Goal: Contribute content: Add original content to the website for others to see

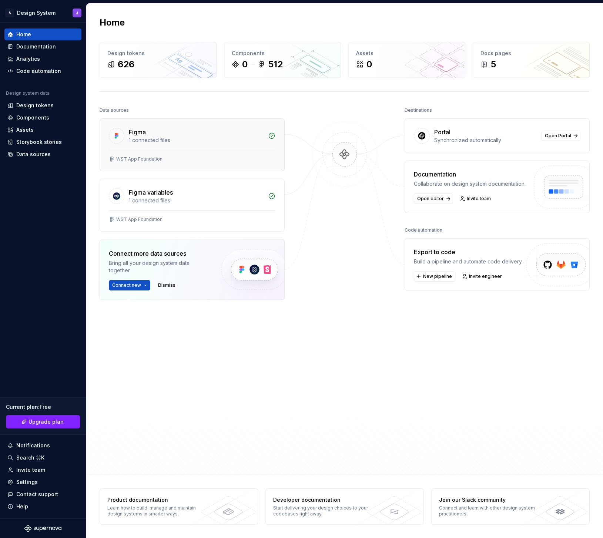
click at [167, 139] on div "1 connected files" at bounding box center [196, 140] width 135 height 7
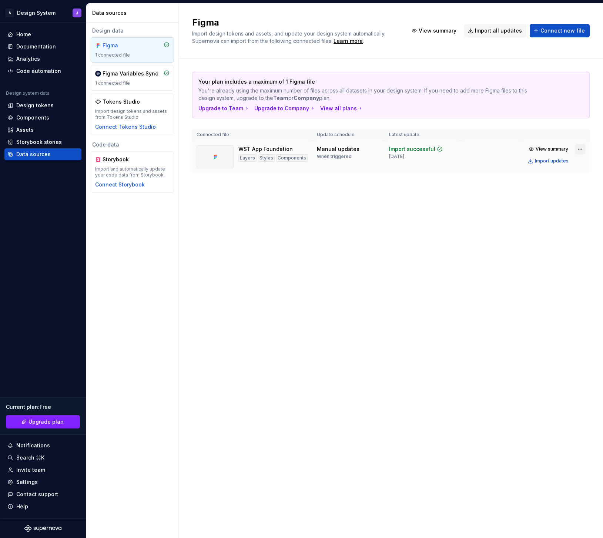
click at [580, 150] on html "A Design System J Home Documentation Analytics Code automation Design system da…" at bounding box center [301, 269] width 603 height 538
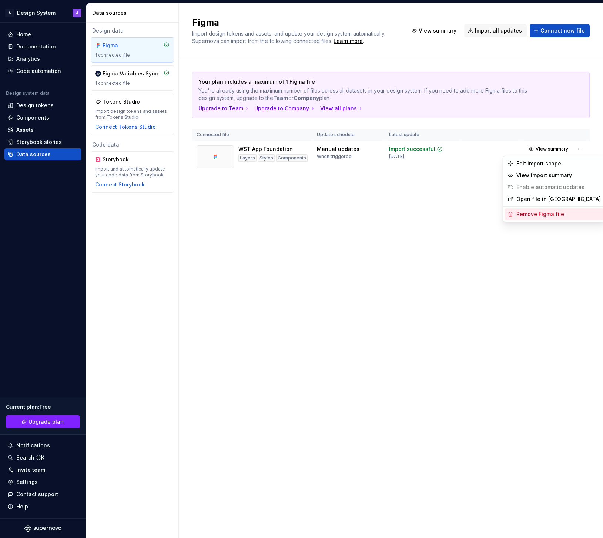
click at [561, 213] on div "Remove Figma file" at bounding box center [558, 214] width 84 height 7
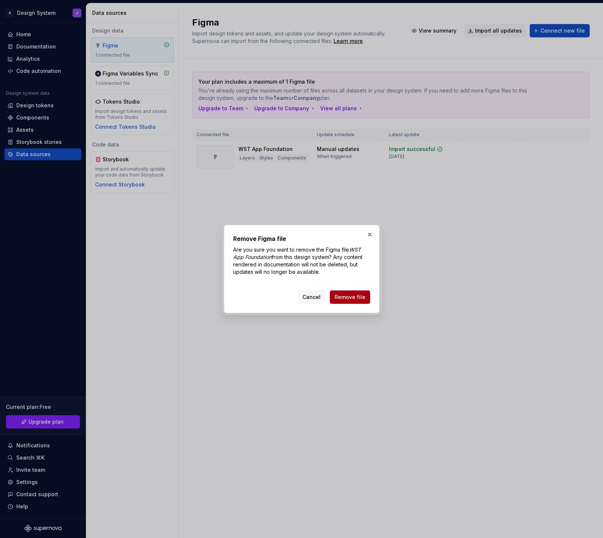
click at [360, 295] on span "Remove file" at bounding box center [349, 296] width 31 height 7
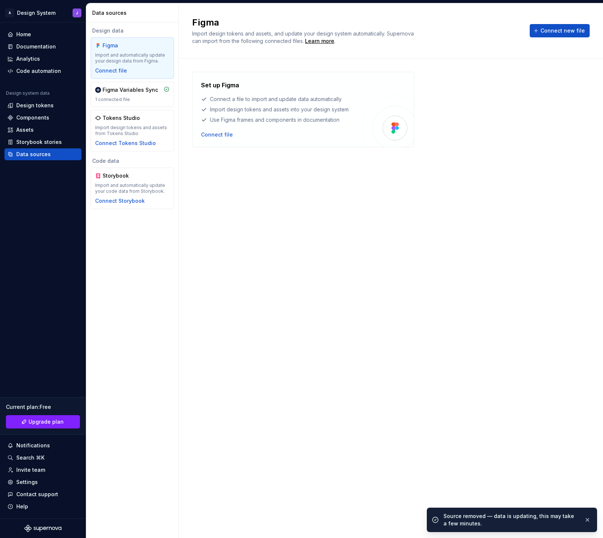
click at [245, 186] on div "Set up Figma Connect a file to import and update data automatically Import desi…" at bounding box center [390, 291] width 397 height 438
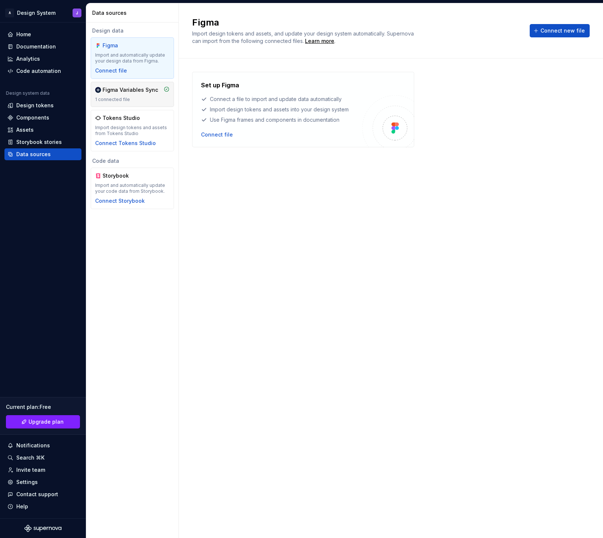
click at [154, 99] on div "1 connected file" at bounding box center [132, 100] width 74 height 6
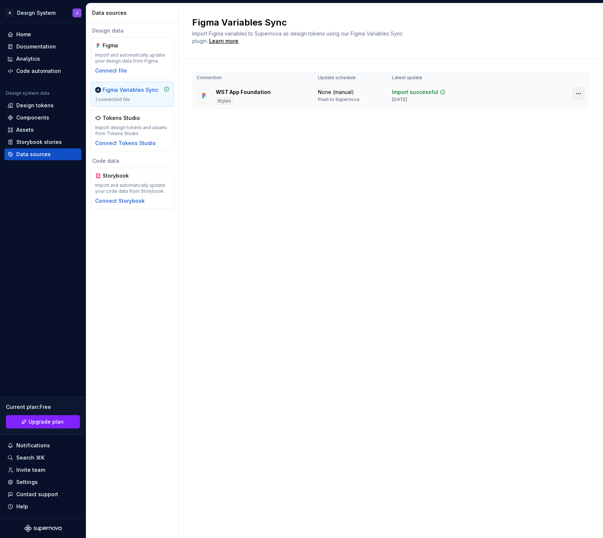
click at [579, 93] on html "A Design System J Home Documentation Analytics Code automation Design system da…" at bounding box center [301, 269] width 603 height 538
click at [571, 110] on div "Disconnect plugin" at bounding box center [574, 109] width 48 height 7
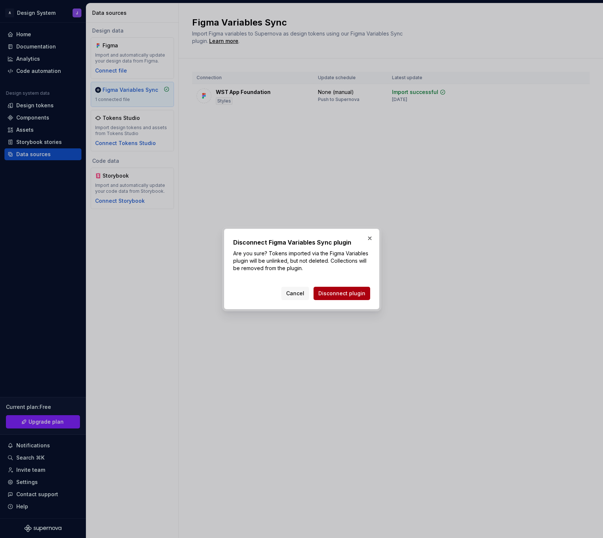
click at [346, 295] on span "Disconnect plugin" at bounding box center [341, 293] width 47 height 7
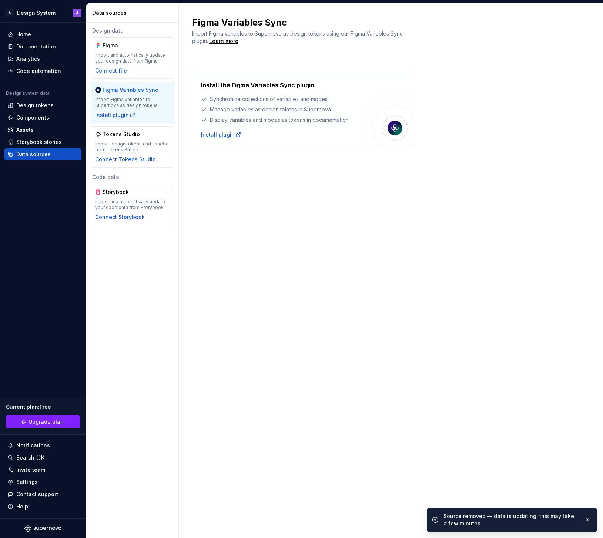
click at [248, 204] on div "Figma Variables Sync Import Figma variables to Supernova as design tokens using…" at bounding box center [391, 270] width 424 height 535
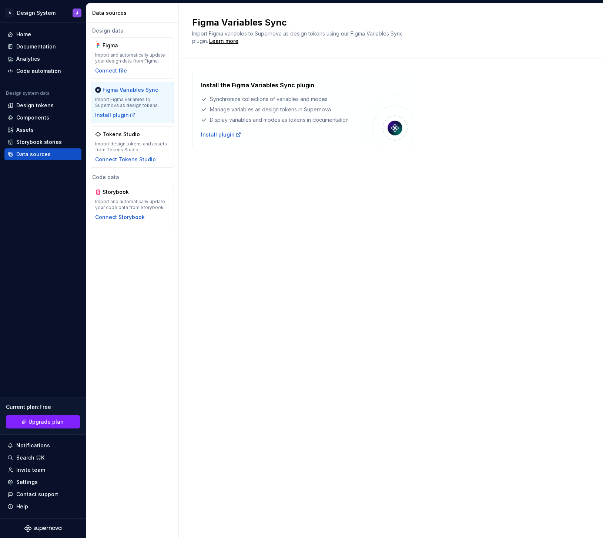
click at [410, 209] on div "Figma Variables Sync Import Figma variables to Supernova as design tokens using…" at bounding box center [391, 270] width 424 height 535
click at [117, 114] on div "Install plugin" at bounding box center [115, 114] width 40 height 7
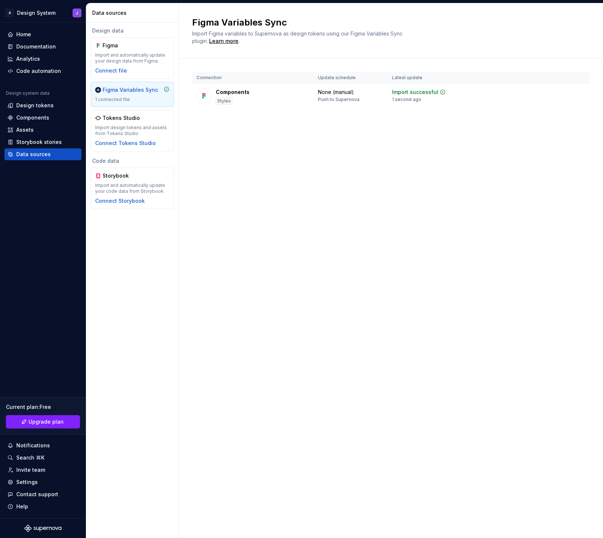
click at [216, 147] on div "Figma Variables Sync Import Figma variables to Supernova as design tokens using…" at bounding box center [391, 270] width 424 height 535
click at [203, 95] on img at bounding box center [203, 95] width 7 height 7
click at [319, 177] on div "Figma Variables Sync Import Figma variables to Supernova as design tokens using…" at bounding box center [391, 270] width 424 height 535
click at [47, 116] on div "Components" at bounding box center [32, 117] width 33 height 7
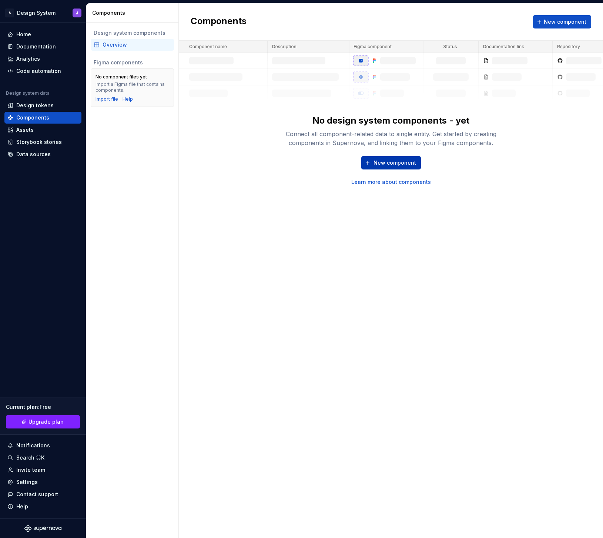
click at [399, 163] on span "New component" at bounding box center [394, 162] width 43 height 7
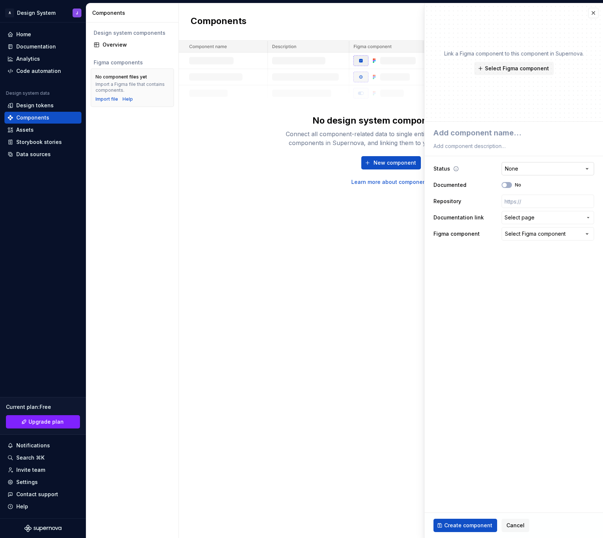
click at [546, 170] on html "**********" at bounding box center [301, 269] width 603 height 538
click at [461, 168] on html "**********" at bounding box center [301, 269] width 603 height 538
click at [521, 69] on span "Select Figma component" at bounding box center [517, 68] width 64 height 7
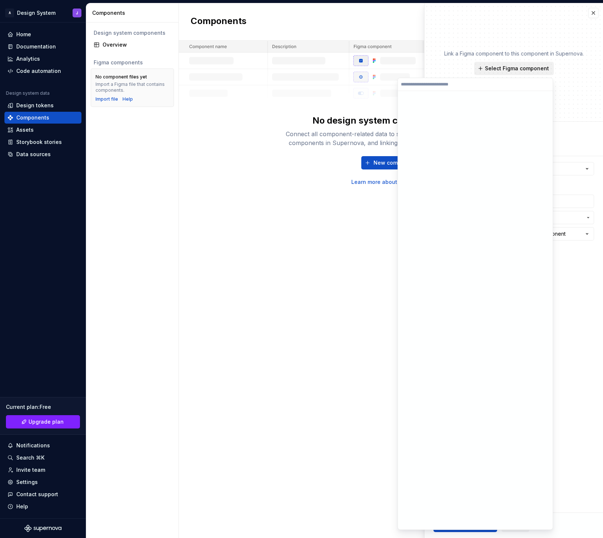
type textarea "*"
type input "******"
click at [545, 85] on input "******" at bounding box center [476, 85] width 155 height 6
type textarea "*"
click at [593, 14] on button "button" at bounding box center [593, 13] width 10 height 10
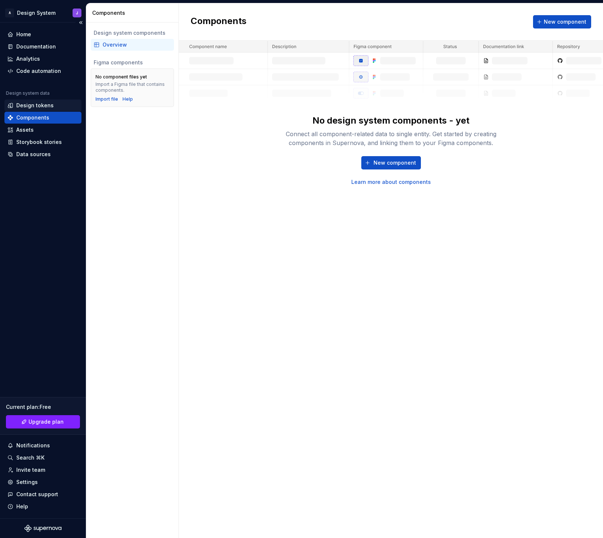
click at [38, 104] on div "Design tokens" at bounding box center [34, 105] width 37 height 7
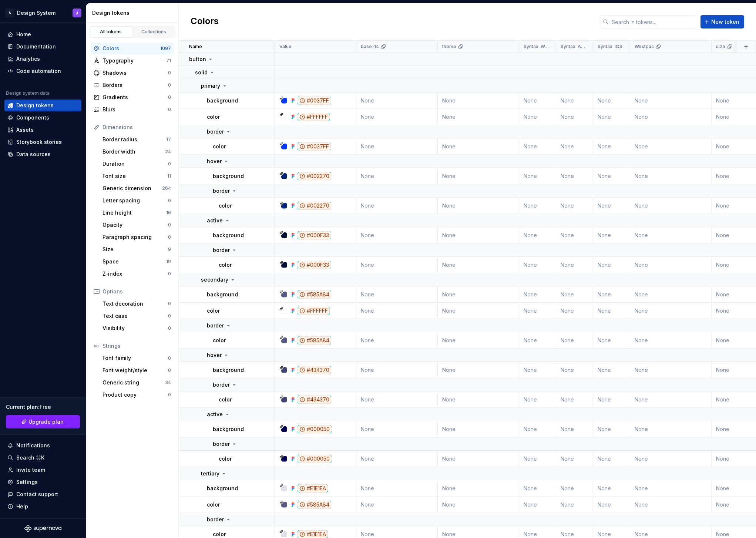
click at [248, 21] on div "Colors New token" at bounding box center [467, 21] width 577 height 37
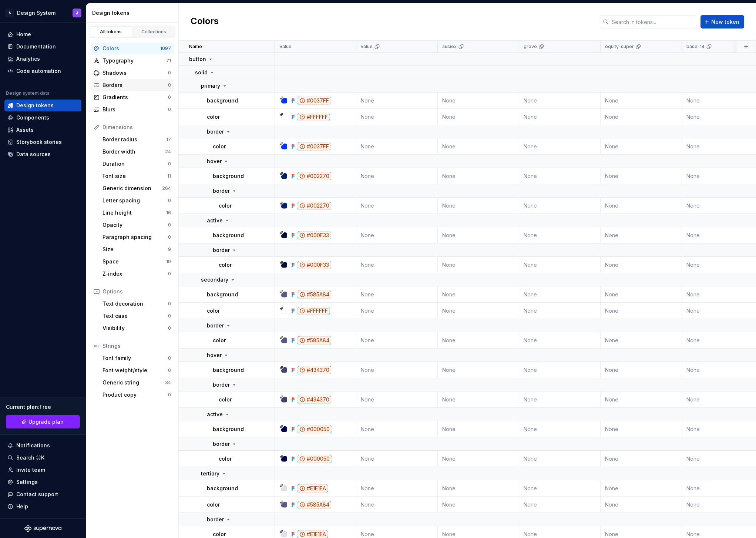
click at [124, 84] on div "Borders" at bounding box center [134, 84] width 65 height 7
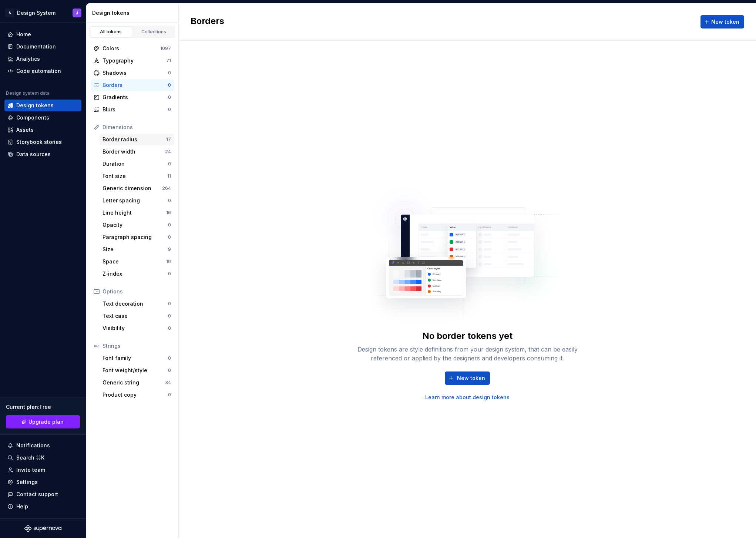
click at [133, 138] on div "Border radius" at bounding box center [134, 139] width 64 height 7
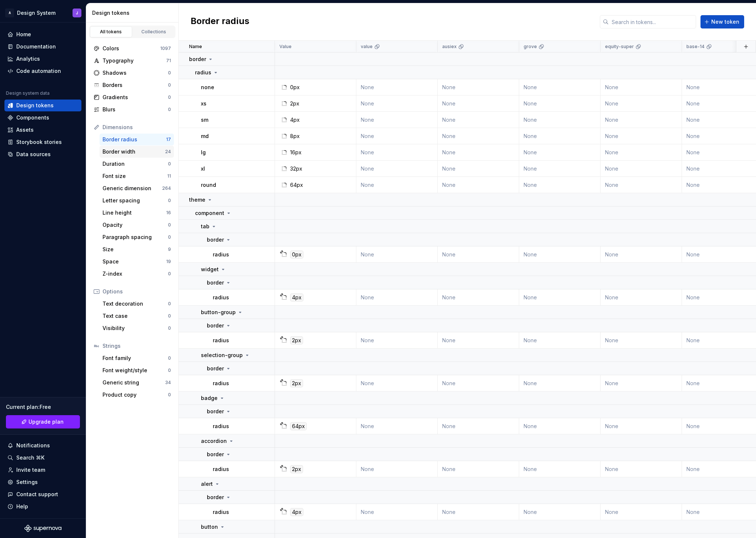
click at [135, 151] on div "Border width" at bounding box center [133, 151] width 63 height 7
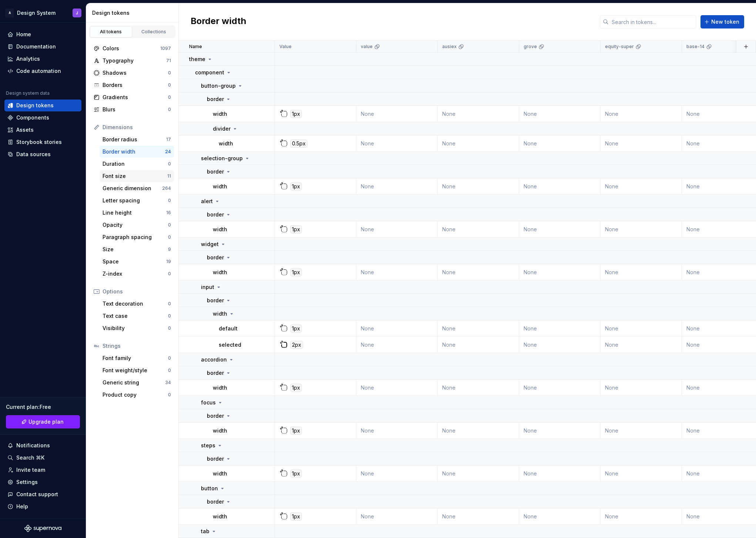
click at [125, 176] on div "Font size" at bounding box center [134, 175] width 65 height 7
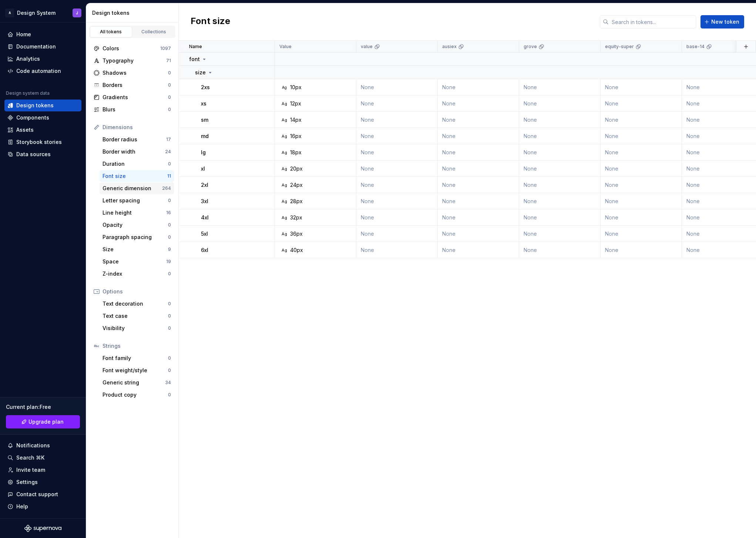
click at [127, 190] on div "Generic dimension" at bounding box center [132, 188] width 60 height 7
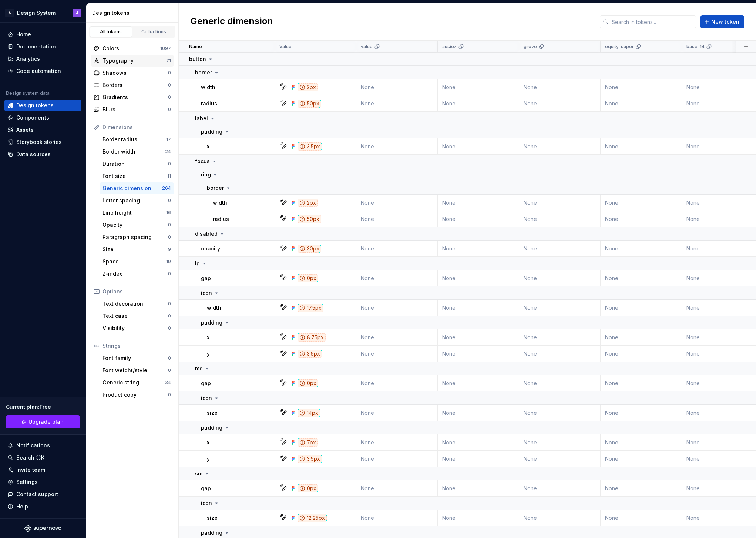
click at [122, 60] on div "Typography" at bounding box center [134, 60] width 64 height 7
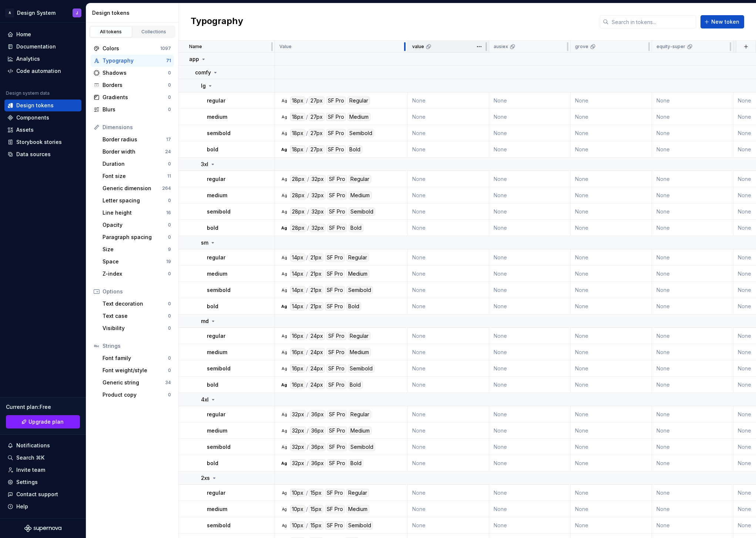
drag, startPoint x: 356, startPoint y: 47, endPoint x: 408, endPoint y: 47, distance: 52.9
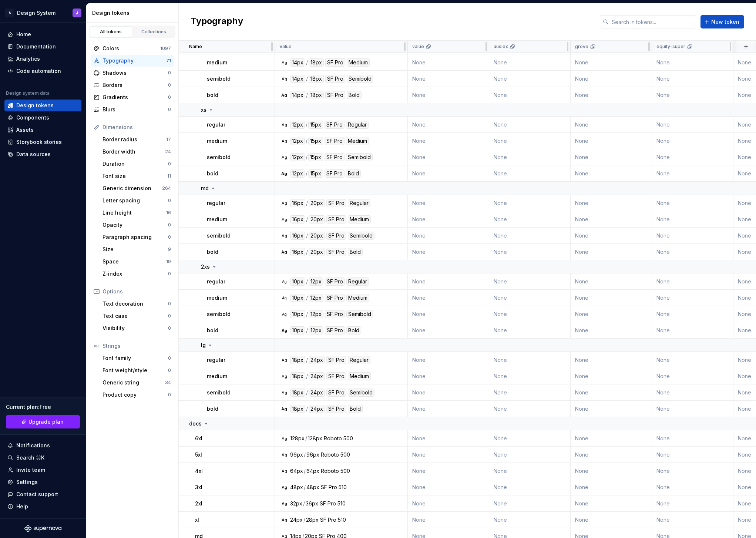
scroll to position [937, 0]
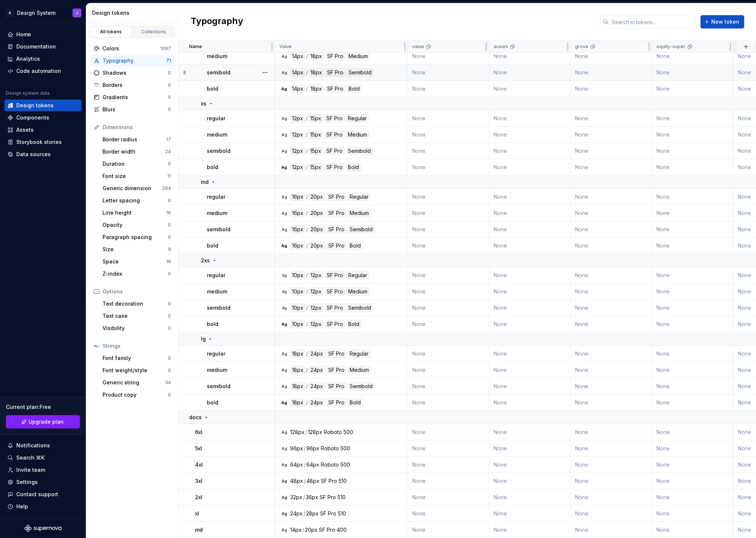
click at [337, 73] on div "SF Pro" at bounding box center [335, 72] width 20 height 8
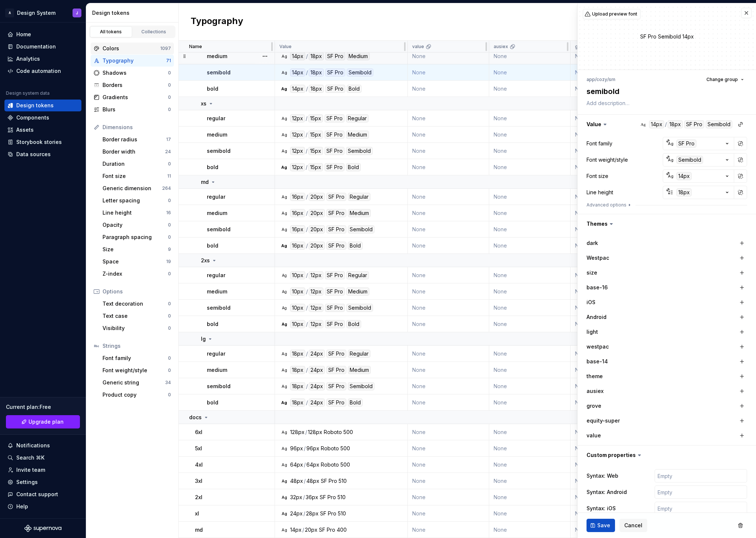
click at [127, 49] on div "Colors" at bounding box center [131, 48] width 58 height 7
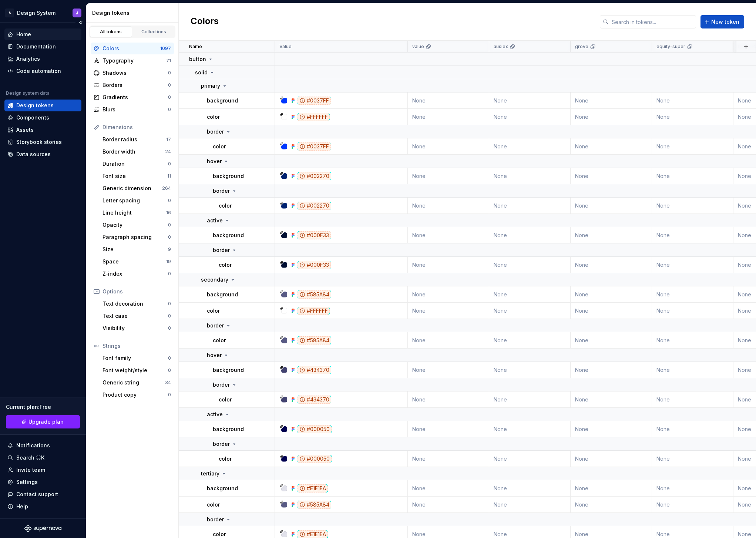
click at [24, 33] on div "Home" at bounding box center [23, 34] width 15 height 7
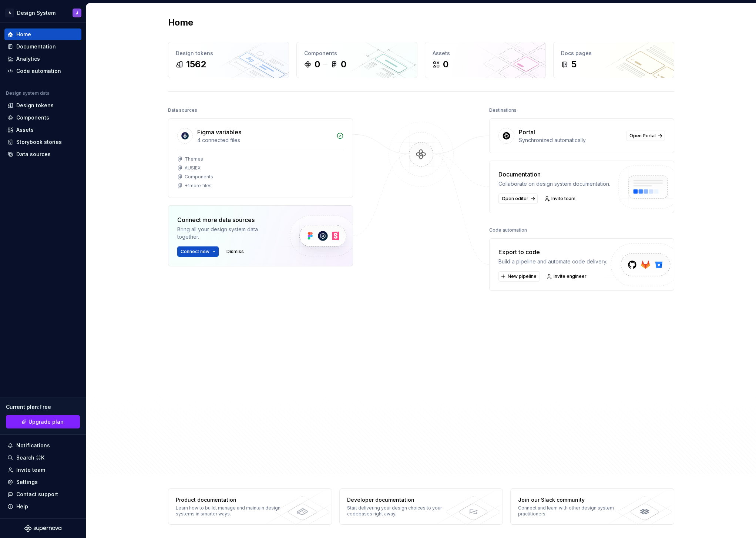
click at [434, 229] on div at bounding box center [421, 266] width 74 height 323
click at [603, 61] on div "5" at bounding box center [613, 64] width 105 height 12
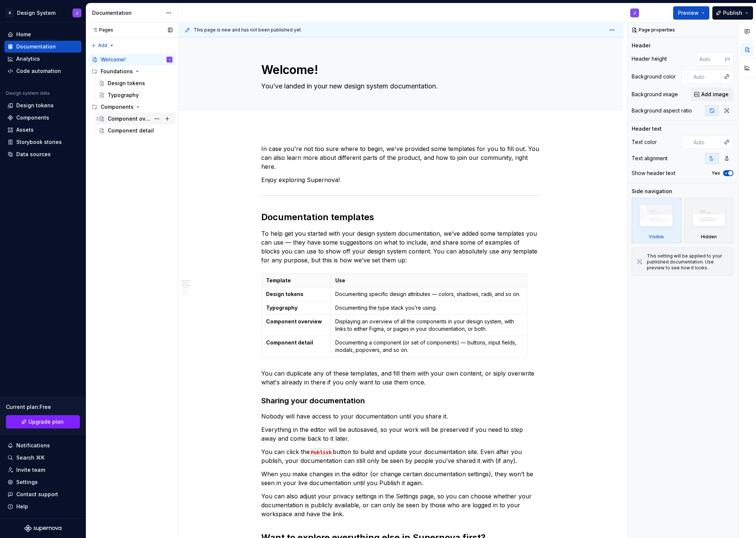
click at [121, 120] on div "Component overview" at bounding box center [129, 118] width 43 height 7
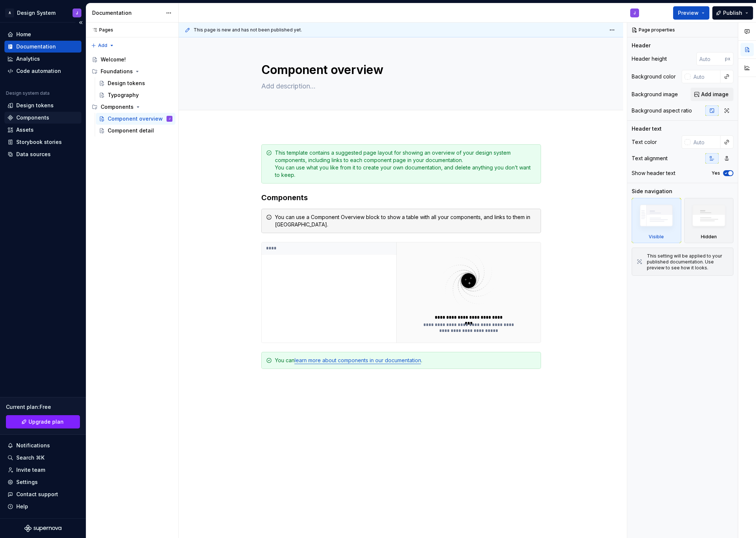
type textarea "*"
click at [53, 117] on div "Components" at bounding box center [42, 117] width 71 height 7
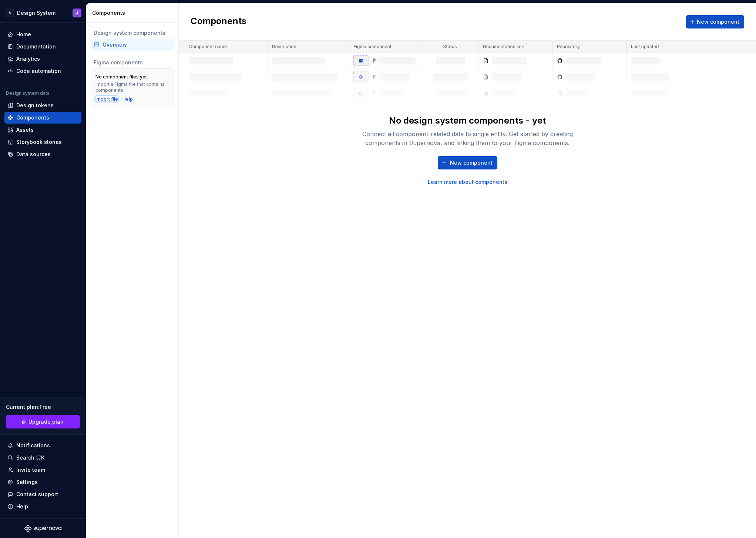
click at [107, 100] on div "Import file" at bounding box center [106, 99] width 23 height 6
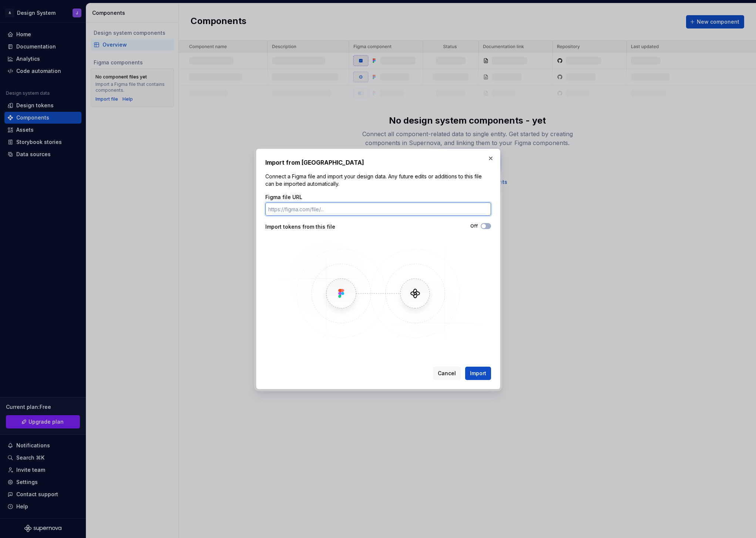
click at [295, 209] on input "Figma file URL" at bounding box center [378, 208] width 226 height 13
paste input "[URL][DOMAIN_NAME]"
type input "[URL][DOMAIN_NAME]"
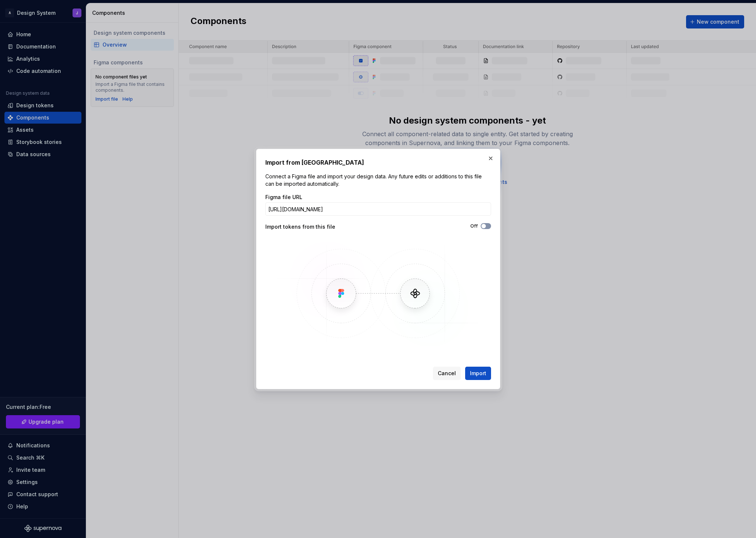
click at [485, 226] on span "button" at bounding box center [483, 226] width 4 height 4
click at [479, 374] on span "Import" at bounding box center [478, 373] width 16 height 7
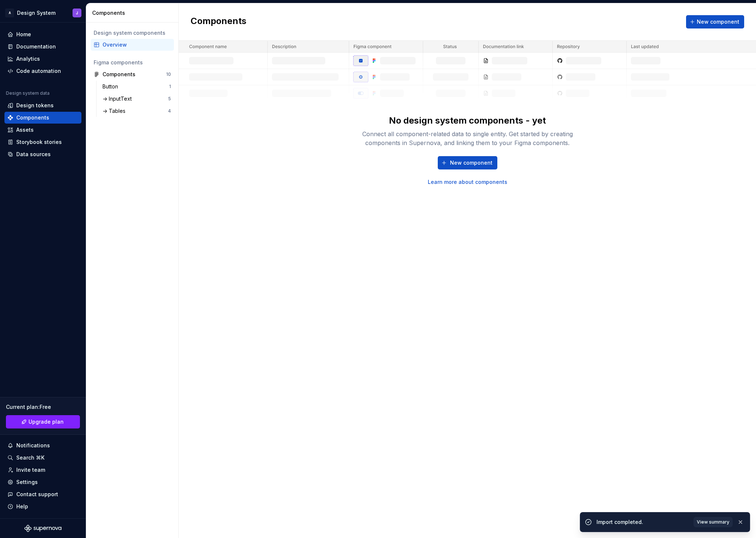
click at [339, 256] on div "Components New component No design system components - yet Connect all componen…" at bounding box center [467, 270] width 577 height 535
click at [128, 87] on div "Button" at bounding box center [135, 86] width 67 height 7
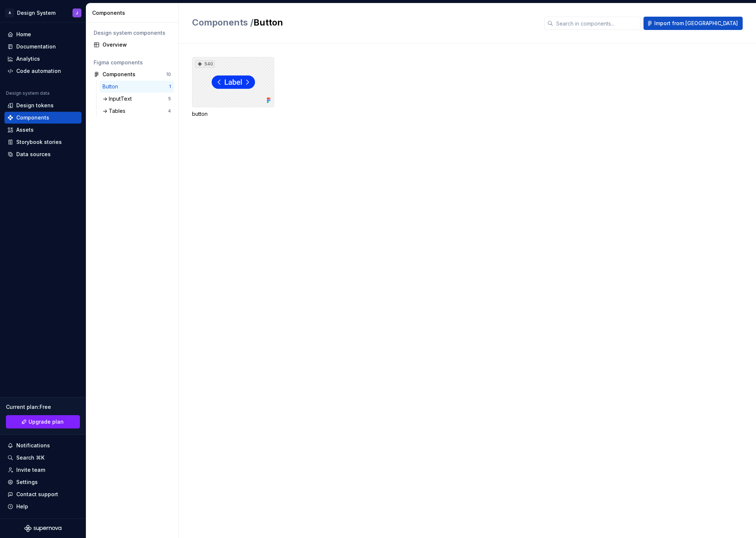
click at [241, 88] on div "540" at bounding box center [233, 82] width 82 height 50
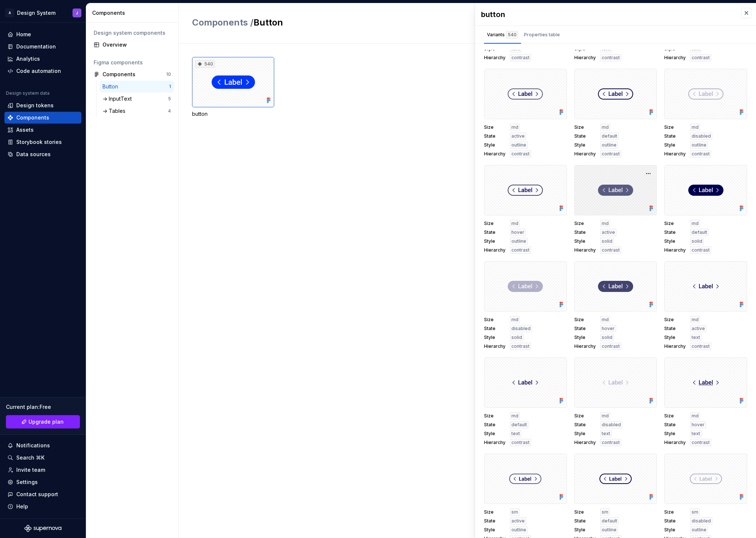
scroll to position [1136, 0]
